Goal: Task Accomplishment & Management: Manage account settings

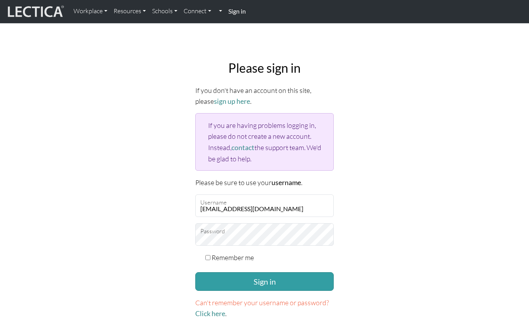
click at [222, 257] on label "Remember me" at bounding box center [232, 257] width 42 height 11
click at [210, 257] on input "Remember me" at bounding box center [207, 257] width 5 height 5
checkbox input "true"
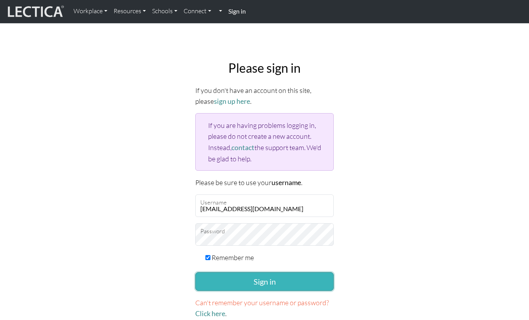
click at [225, 276] on button "Sign in" at bounding box center [264, 281] width 138 height 19
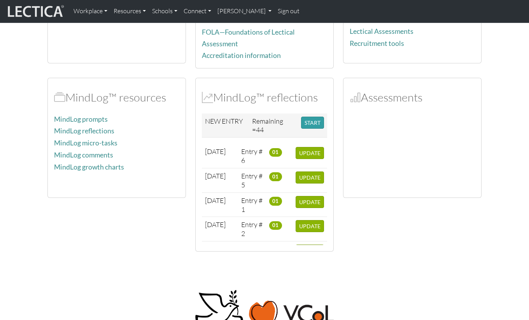
scroll to position [134, 0]
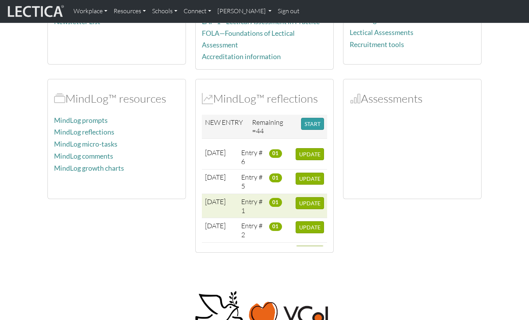
click at [221, 209] on td "2025-09-02" at bounding box center [220, 206] width 36 height 24
click at [220, 198] on span "2025-09-02" at bounding box center [215, 201] width 21 height 9
click at [307, 200] on span "UPDATE" at bounding box center [309, 203] width 21 height 7
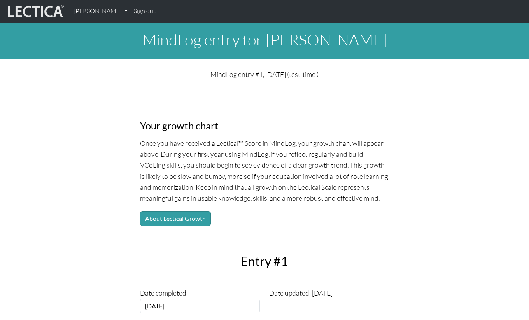
click at [54, 9] on img at bounding box center [35, 11] width 58 height 15
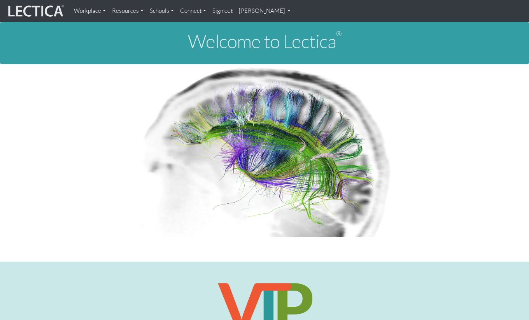
click at [277, 17] on link "[PERSON_NAME]" at bounding box center [265, 11] width 58 height 16
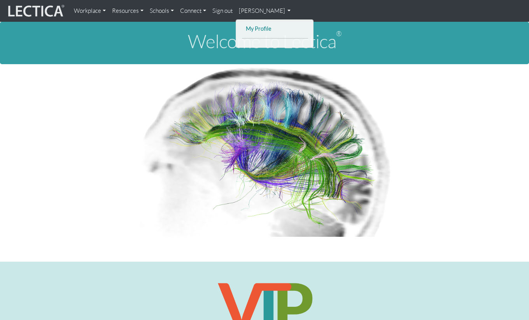
click at [272, 25] on link "My Profile" at bounding box center [275, 29] width 62 height 10
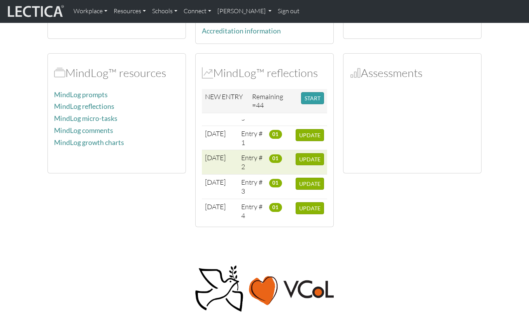
scroll to position [51, 0]
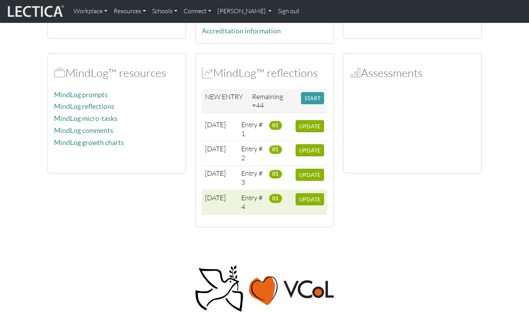
click at [302, 190] on td "UPDATE" at bounding box center [309, 202] width 35 height 24
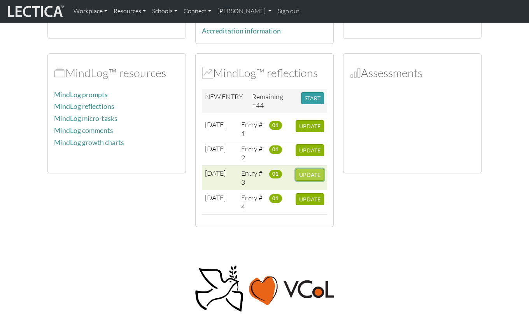
click at [305, 175] on span "UPDATE" at bounding box center [309, 174] width 21 height 7
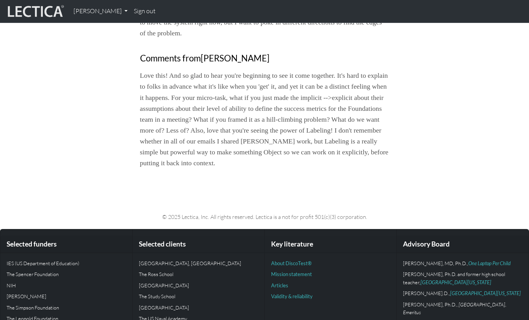
scroll to position [652, 0]
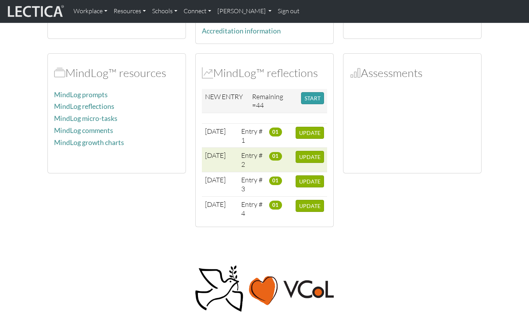
scroll to position [51, 0]
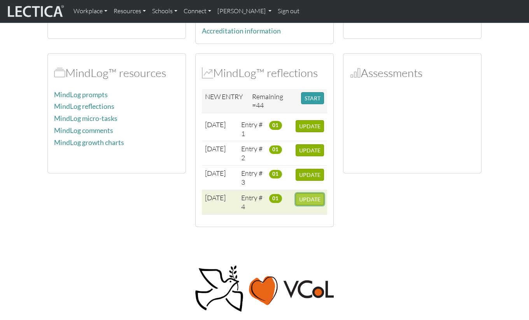
click at [304, 199] on span "UPDATE" at bounding box center [309, 199] width 21 height 7
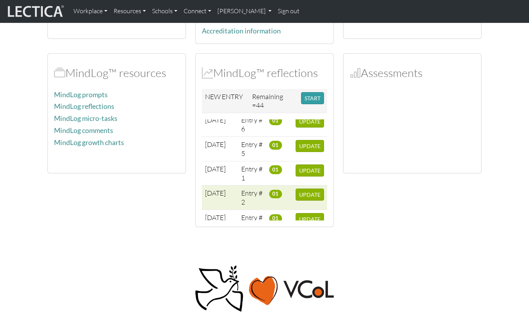
scroll to position [0, 0]
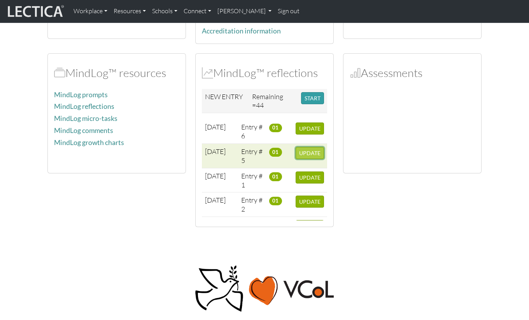
click at [302, 150] on span "UPDATE" at bounding box center [309, 153] width 21 height 7
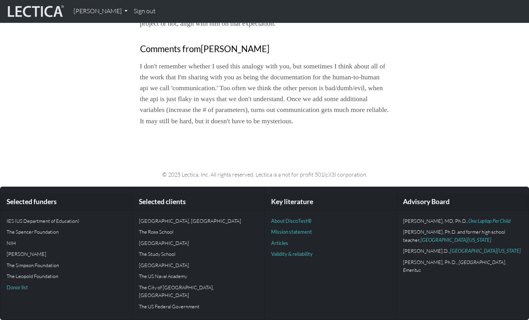
scroll to position [666, 0]
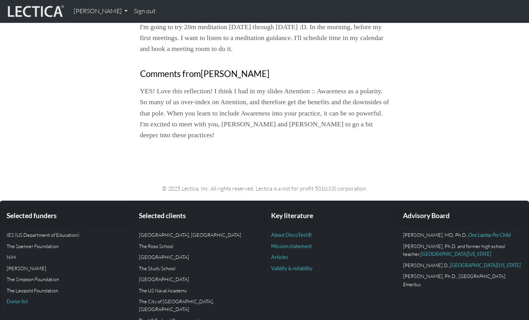
scroll to position [645, 0]
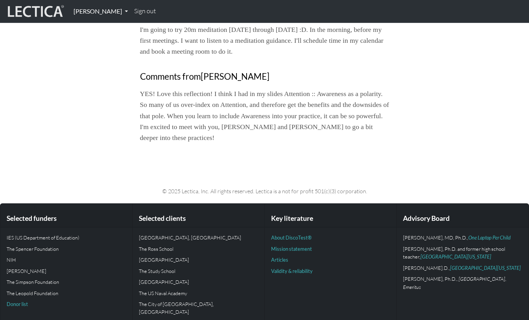
click at [112, 12] on link "[PERSON_NAME]" at bounding box center [100, 11] width 61 height 16
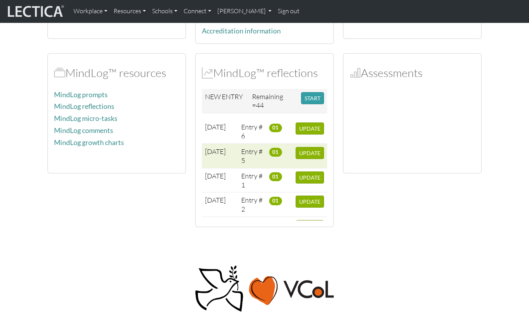
scroll to position [148, 0]
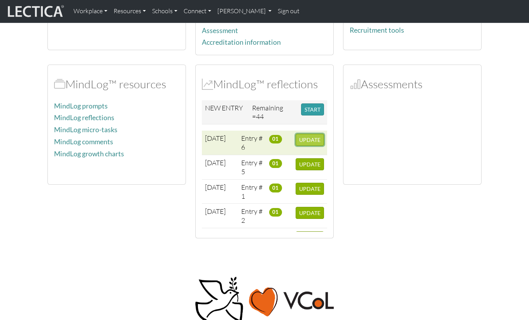
click at [307, 137] on span "UPDATE" at bounding box center [309, 139] width 21 height 7
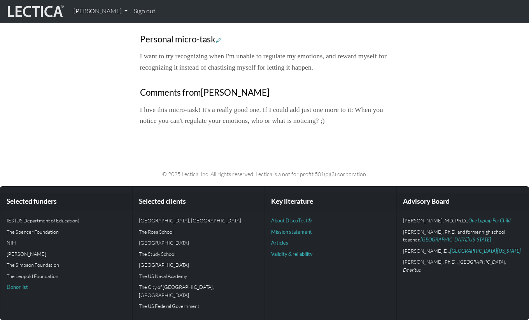
scroll to position [621, 0]
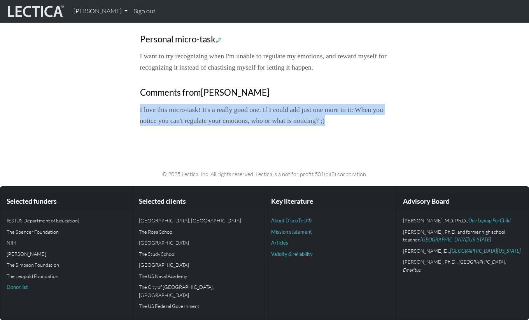
drag, startPoint x: 384, startPoint y: 128, endPoint x: 133, endPoint y: 119, distance: 251.3
copy p "I love this micro-task! It's a really good one. If I could add just one more to…"
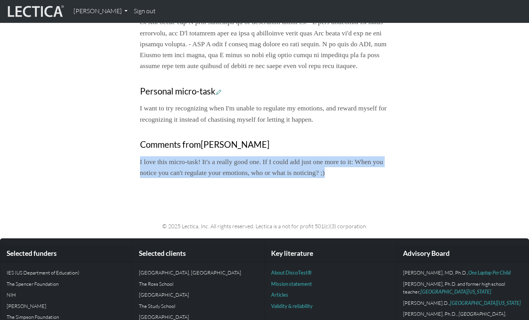
scroll to position [555, 0]
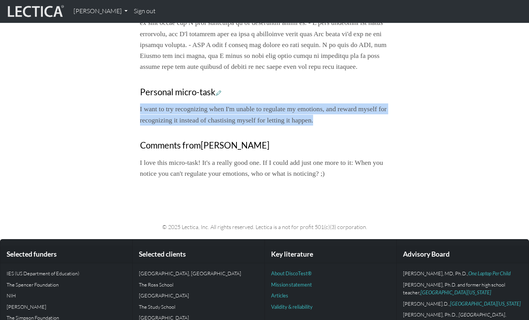
drag, startPoint x: 363, startPoint y: 141, endPoint x: 140, endPoint y: 131, distance: 222.9
click at [140, 125] on p "I want to try recognizing when I'm unable to regulate my emotions, and reward m…" at bounding box center [264, 114] width 249 height 22
copy p "I want to try recognizing when I'm unable to regulate my emotions, and reward m…"
